Goal: Information Seeking & Learning: Learn about a topic

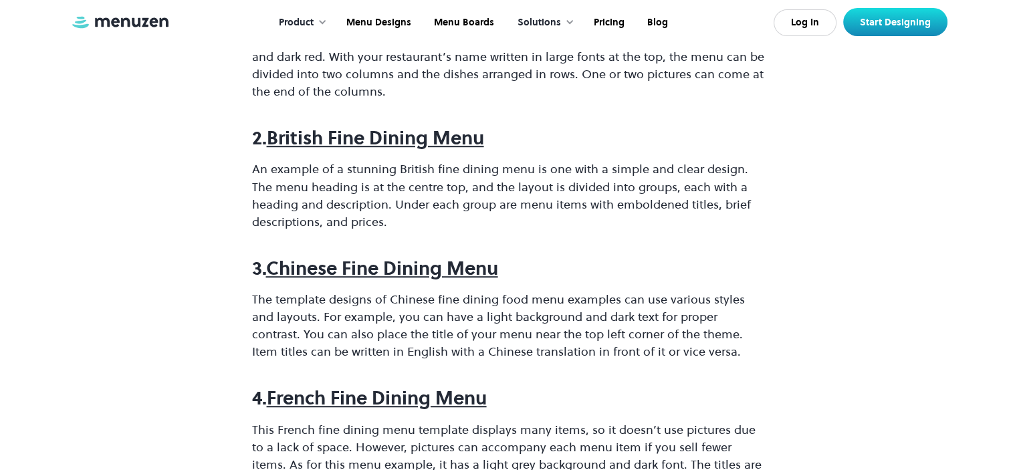
scroll to position [887, 0]
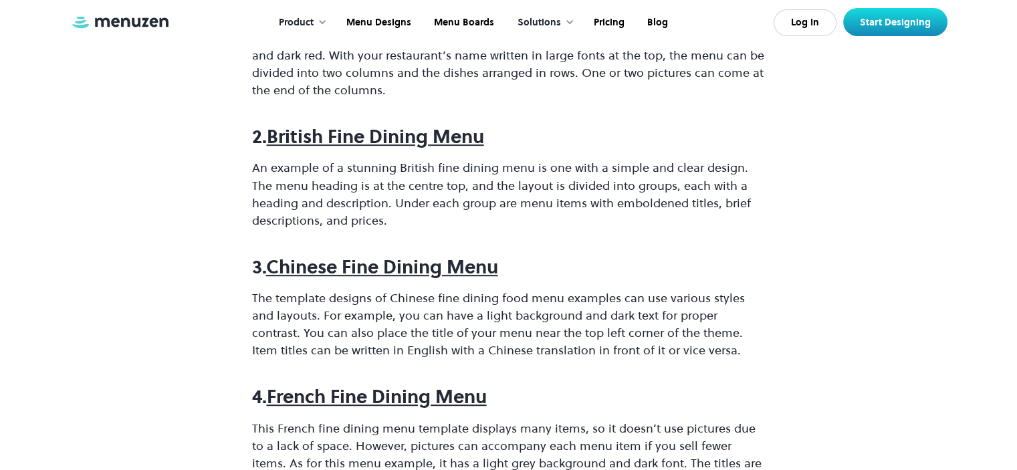
click at [360, 138] on strong "British Fine Dining Menu" at bounding box center [375, 136] width 217 height 25
click at [554, 21] on div "Solutions" at bounding box center [539, 22] width 43 height 15
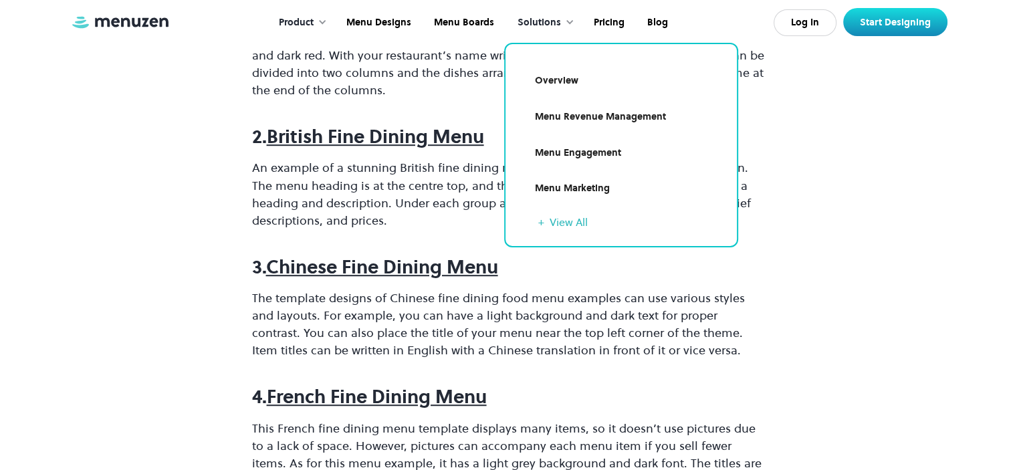
click at [554, 21] on div "Solutions" at bounding box center [539, 22] width 43 height 15
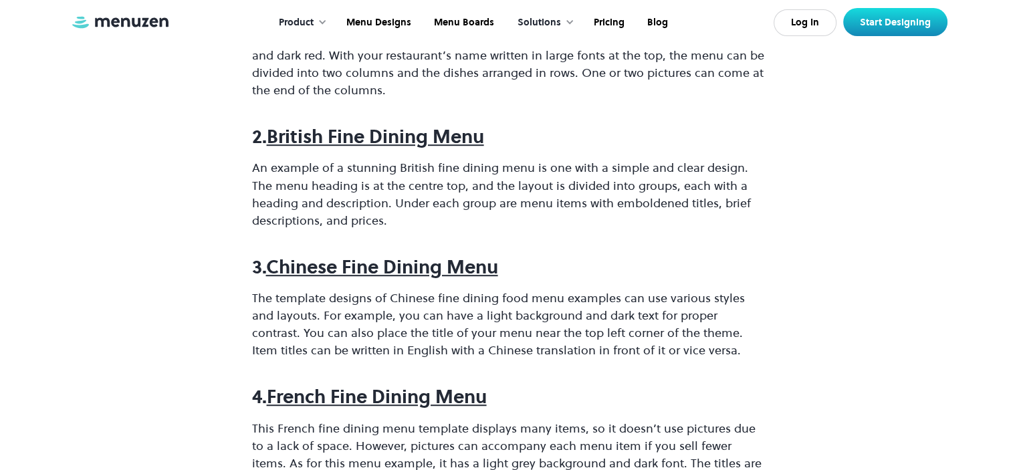
click at [554, 21] on div "Solutions" at bounding box center [539, 22] width 43 height 15
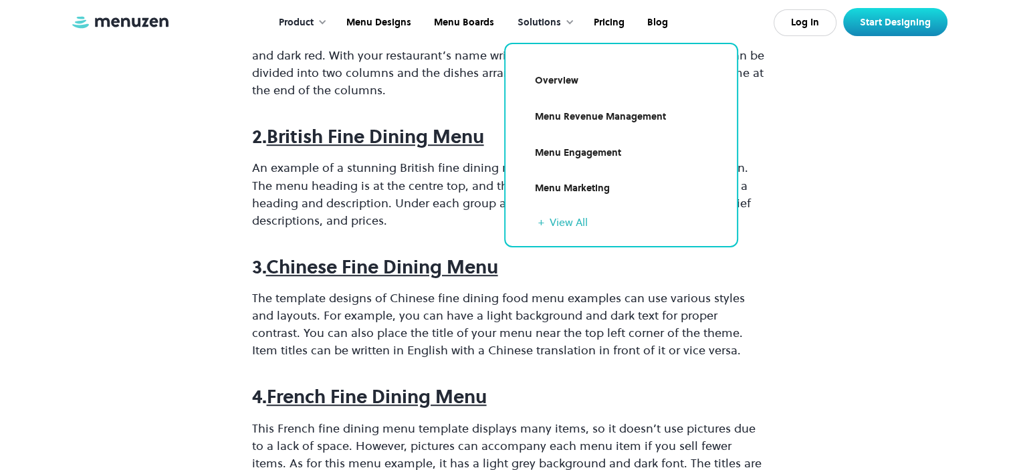
drag, startPoint x: 554, startPoint y: 21, endPoint x: 330, endPoint y: 21, distance: 223.4
click at [330, 21] on nav "Product Overview Design your menu Manage your menu Market your menu Menu Design…" at bounding box center [472, 22] width 413 height 41
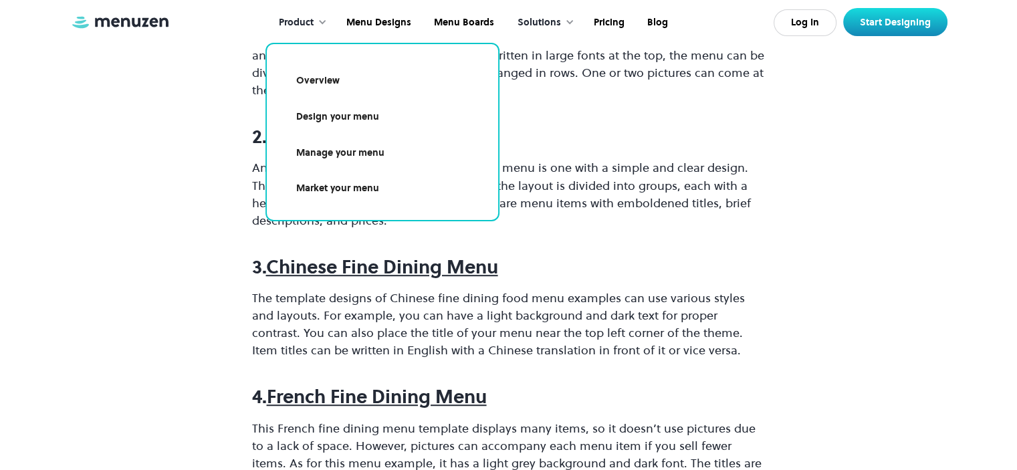
click at [330, 21] on div "Product" at bounding box center [300, 22] width 68 height 41
drag, startPoint x: 330, startPoint y: 21, endPoint x: 165, endPoint y: 118, distance: 192.2
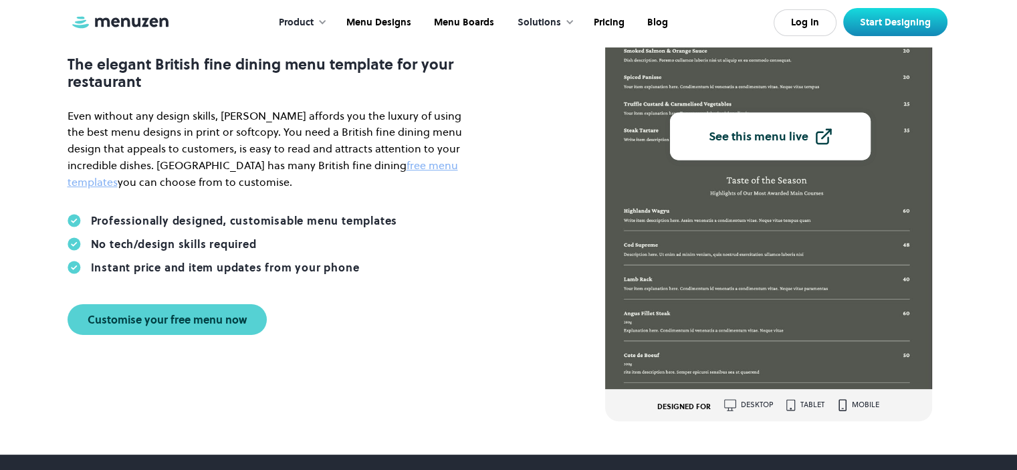
scroll to position [250, 0]
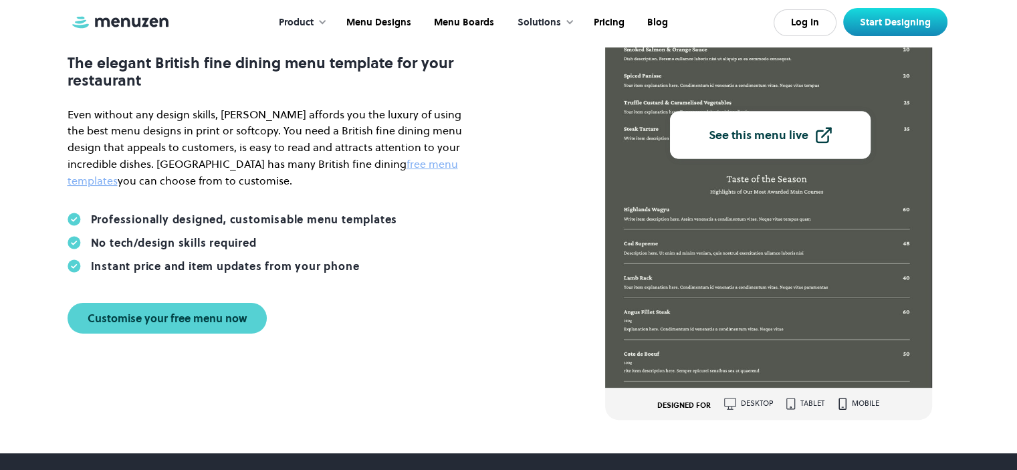
click at [752, 163] on img at bounding box center [769, 132] width 328 height 512
click at [742, 148] on link "See this menu live" at bounding box center [770, 132] width 201 height 47
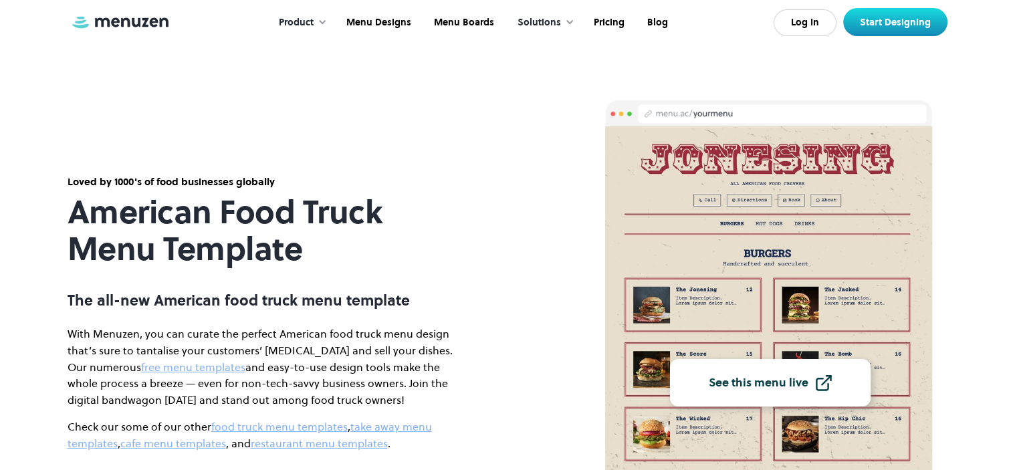
click at [759, 379] on div "See this menu live" at bounding box center [759, 383] width 100 height 12
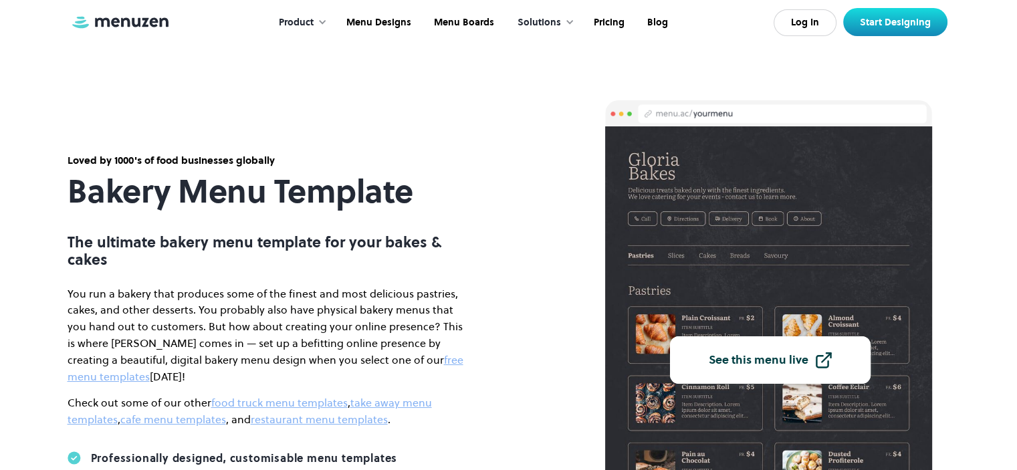
click at [741, 355] on div "See this menu live" at bounding box center [759, 361] width 100 height 12
